Goal: Task Accomplishment & Management: Manage account settings

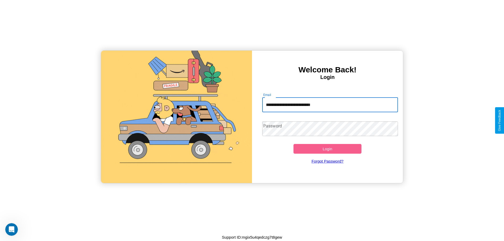
type input "**********"
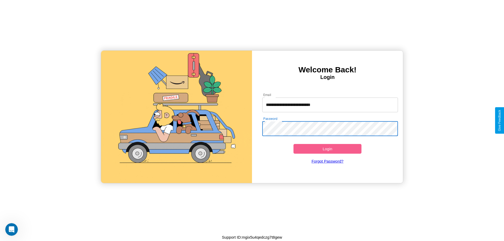
click at [327, 149] on button "Login" at bounding box center [328, 149] width 68 height 10
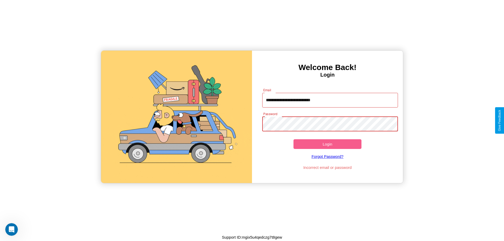
click at [327, 144] on button "Login" at bounding box center [328, 144] width 68 height 10
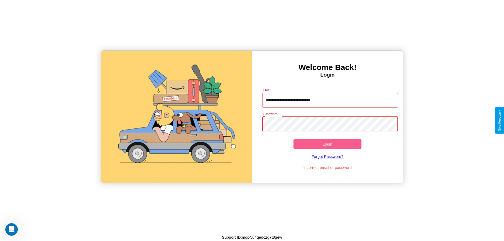
click at [327, 144] on button "Login" at bounding box center [328, 144] width 68 height 10
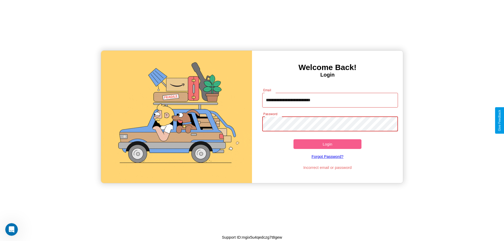
click at [327, 144] on button "Login" at bounding box center [328, 144] width 68 height 10
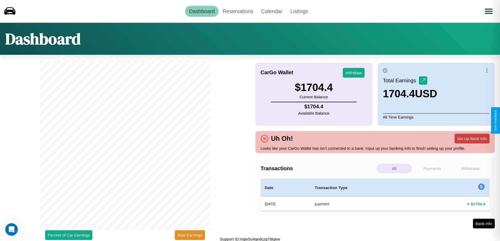
click at [472, 139] on button "Set Up Bank Info" at bounding box center [472, 139] width 35 height 10
